Goal: Find specific page/section: Find specific page/section

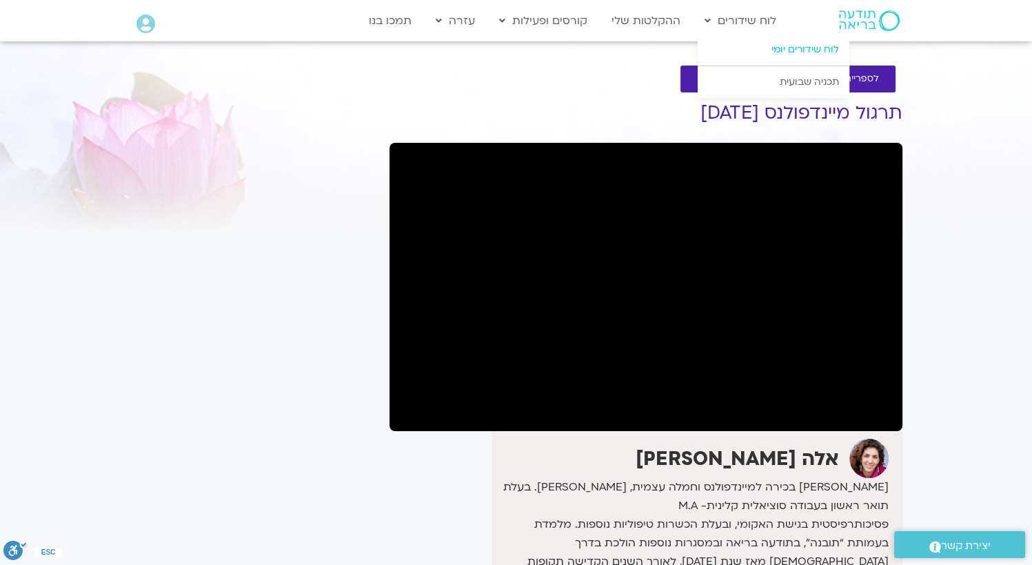
click at [811, 58] on link "לוח שידורים יומי" at bounding box center [774, 50] width 152 height 32
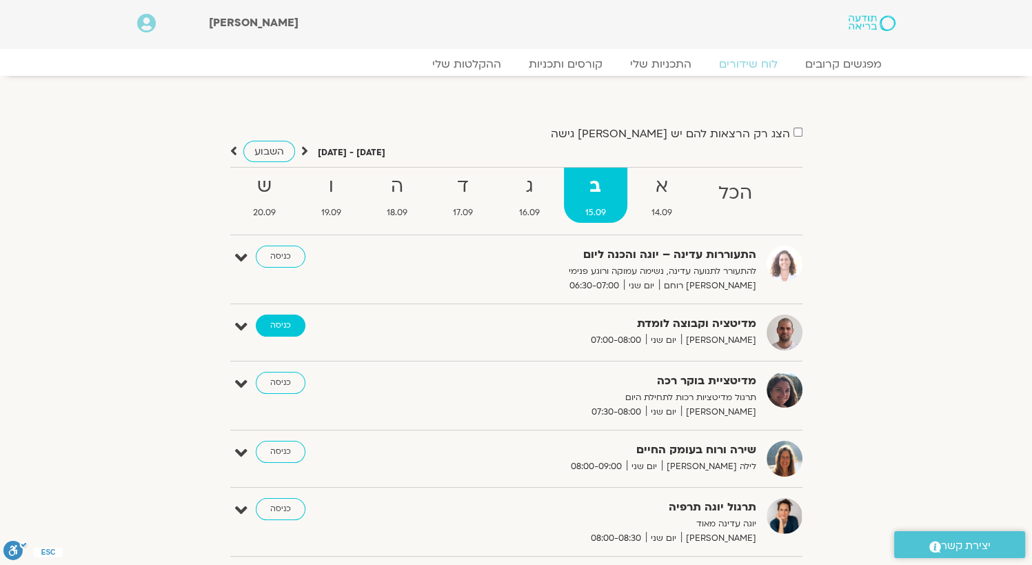
click at [278, 319] on link "כניסה" at bounding box center [281, 325] width 50 height 22
